Goal: Browse casually

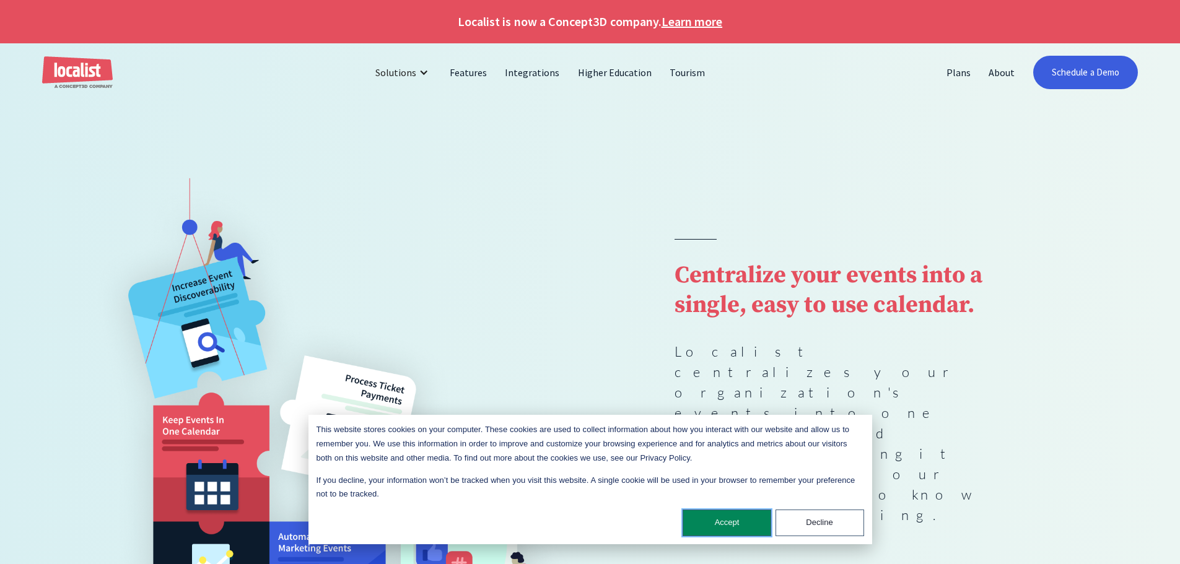
click at [709, 517] on button "Accept" at bounding box center [727, 523] width 89 height 27
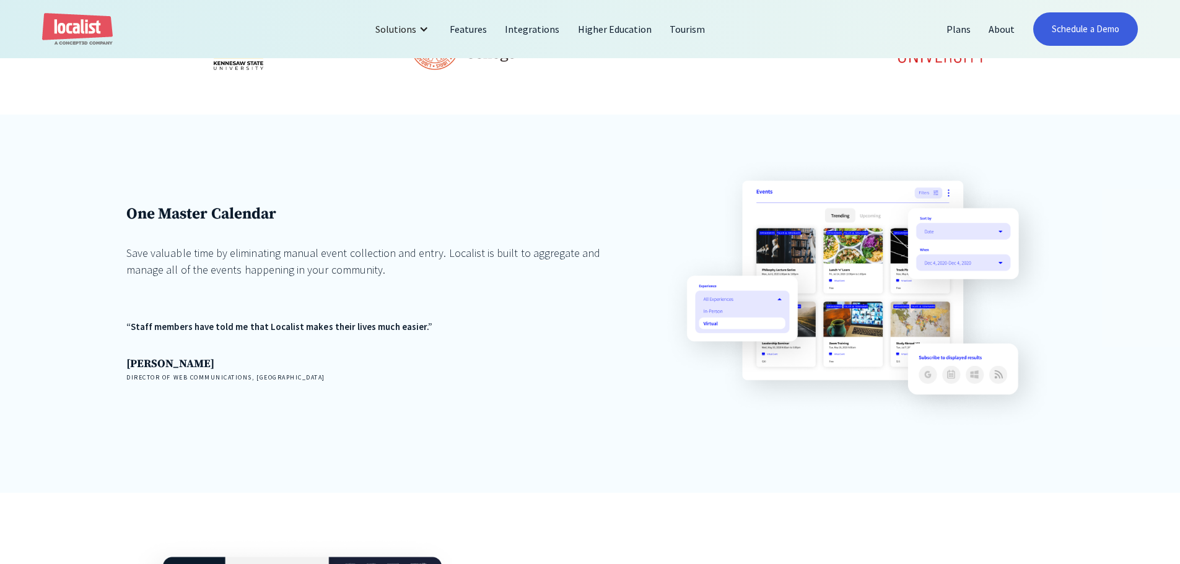
scroll to position [681, 0]
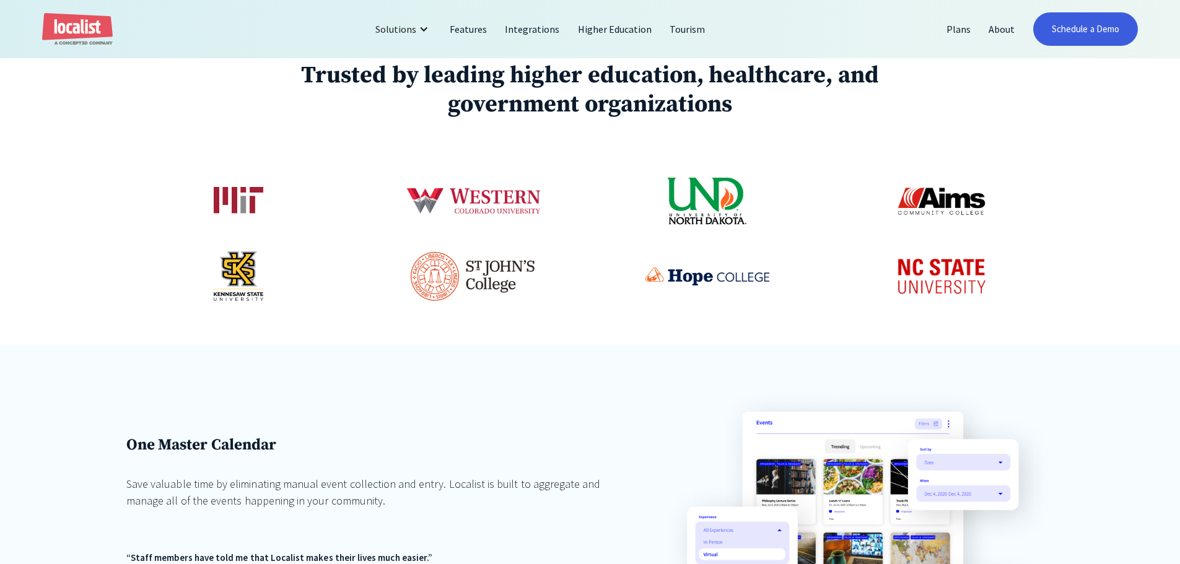
drag, startPoint x: 535, startPoint y: 306, endPoint x: 543, endPoint y: 321, distance: 16.9
click at [543, 321] on div "Trusted by leading higher education, healthcare, and government organizations" at bounding box center [590, 182] width 1180 height 326
drag, startPoint x: 548, startPoint y: 317, endPoint x: 541, endPoint y: 317, distance: 6.8
click at [541, 317] on div "Trusted by leading higher education, healthcare, and government organizations" at bounding box center [590, 182] width 1180 height 326
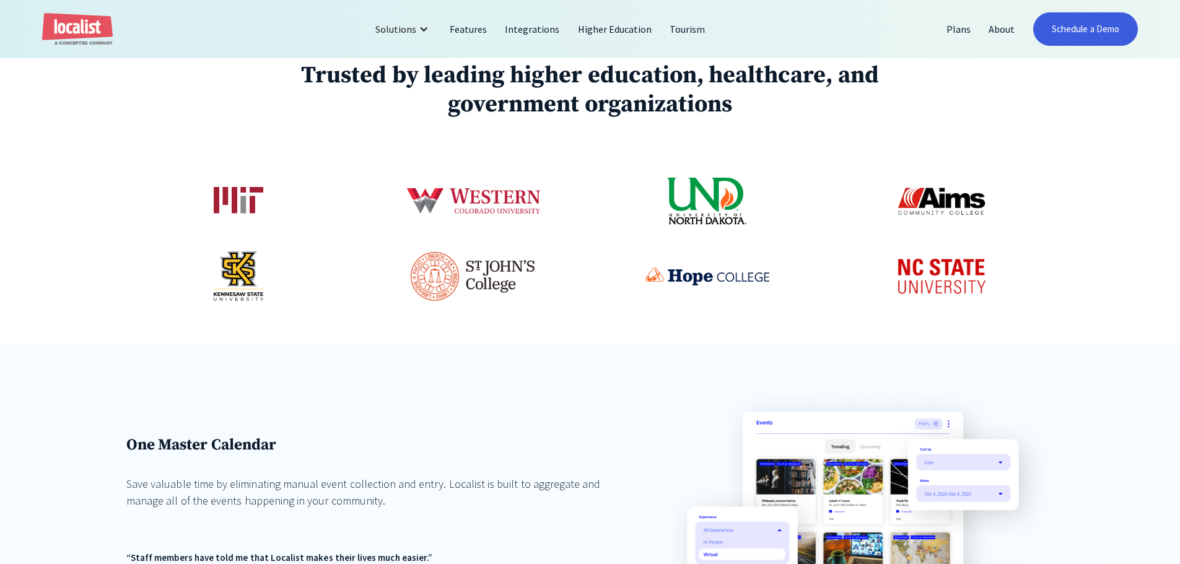
click at [541, 317] on div "Trusted by leading higher education, healthcare, and government organizations" at bounding box center [590, 182] width 1180 height 326
drag, startPoint x: 555, startPoint y: 281, endPoint x: 566, endPoint y: 332, distance: 52.5
click at [566, 332] on div "Trusted by leading higher education, healthcare, and government organizations" at bounding box center [590, 182] width 1180 height 326
drag, startPoint x: 566, startPoint y: 332, endPoint x: 554, endPoint y: 344, distance: 17.1
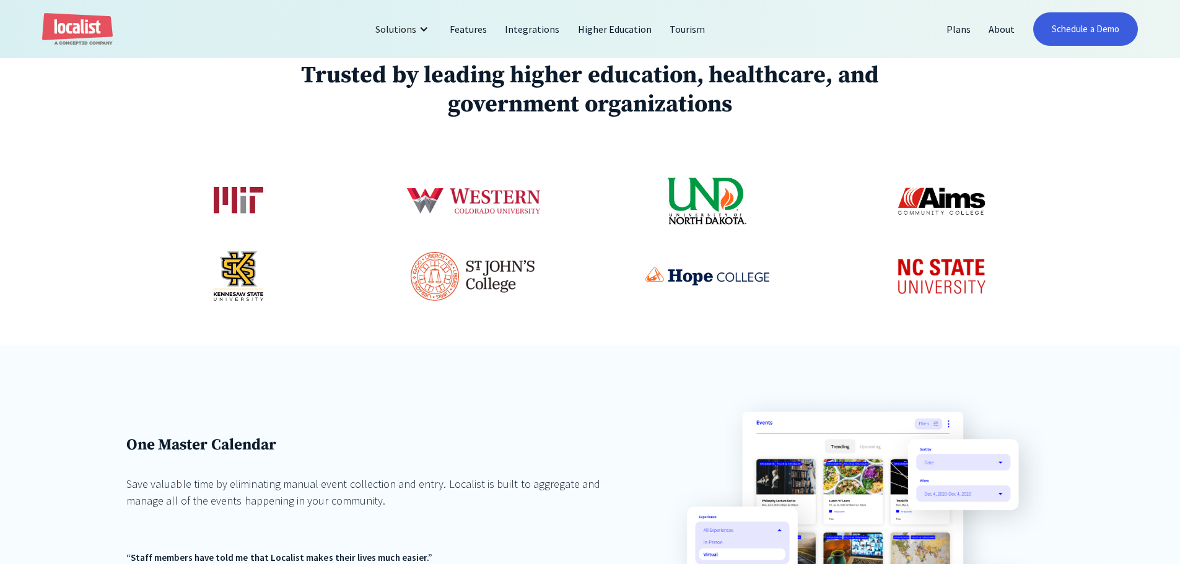
click at [554, 344] on div "Trusted by leading higher education, healthcare, and government organizations" at bounding box center [590, 182] width 1180 height 326
